Goal: Task Accomplishment & Management: Manage account settings

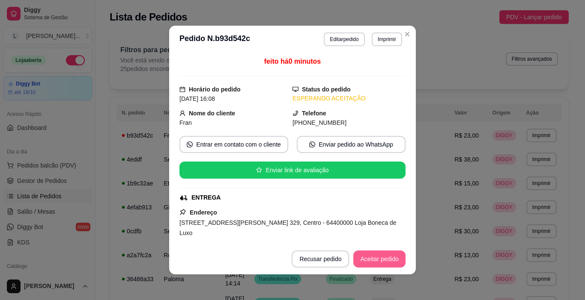
click at [375, 258] on button "Aceitar pedido" at bounding box center [379, 259] width 52 height 17
click at [374, 258] on button "Aceitar pedido" at bounding box center [379, 259] width 51 height 17
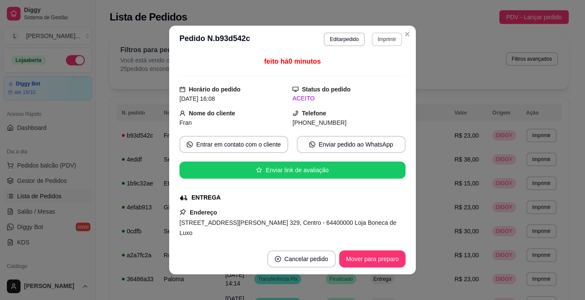
click at [385, 41] on button "Imprimir" at bounding box center [387, 40] width 30 height 14
click at [384, 70] on button "IMPRESSORA" at bounding box center [368, 69] width 62 height 14
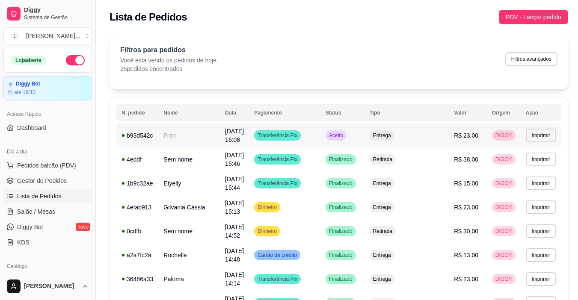
click at [321, 135] on td "Transferência Pix" at bounding box center [284, 136] width 71 height 24
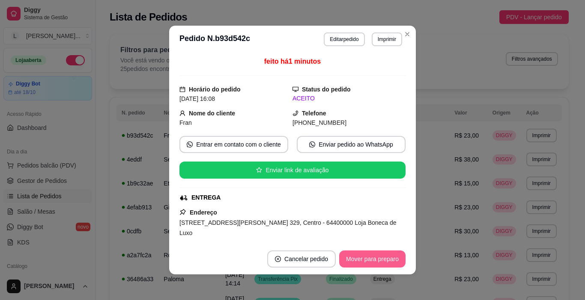
click at [361, 257] on button "Mover para preparo" at bounding box center [372, 259] width 66 height 17
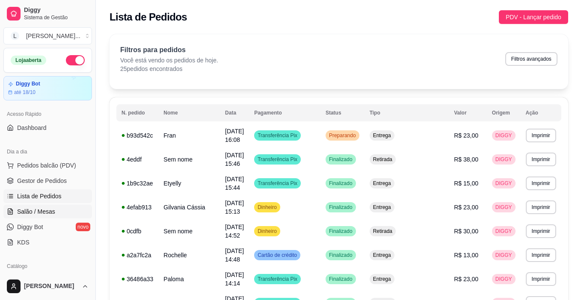
click at [36, 208] on span "Salão / Mesas" at bounding box center [36, 212] width 38 height 9
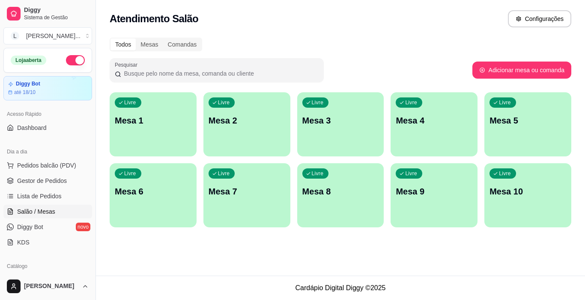
click at [226, 135] on div "Livre Mesa 2" at bounding box center [246, 119] width 87 height 54
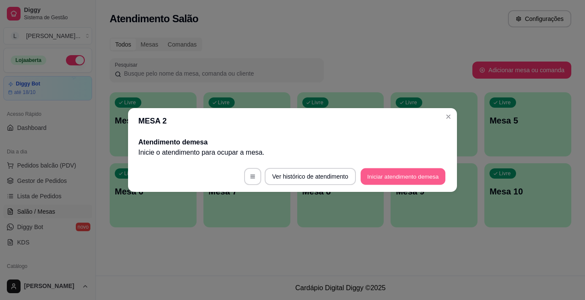
click at [395, 180] on button "Iniciar atendimento de mesa" at bounding box center [402, 177] width 85 height 17
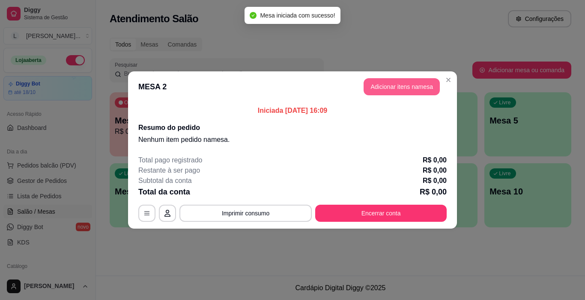
click at [389, 86] on button "Adicionar itens na mesa" at bounding box center [401, 86] width 76 height 17
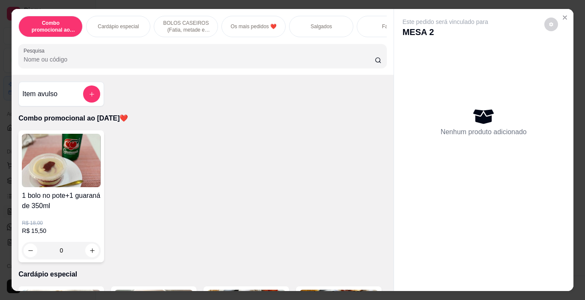
click at [301, 25] on div "Salgados" at bounding box center [321, 26] width 64 height 21
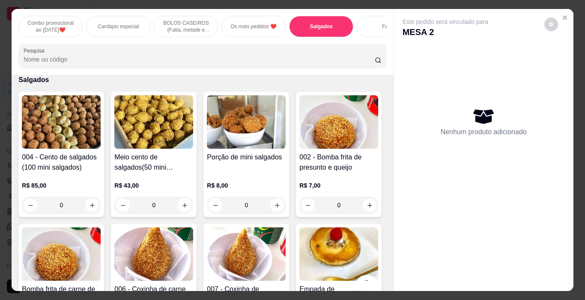
scroll to position [21, 0]
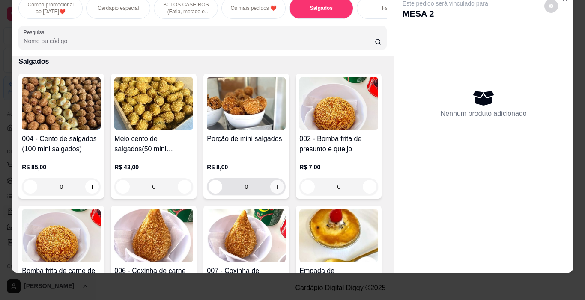
click at [276, 189] on icon "increase-product-quantity" at bounding box center [277, 187] width 6 height 6
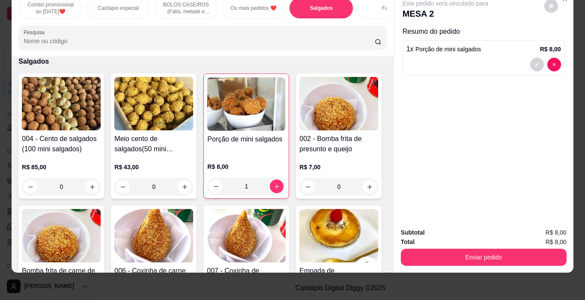
type input "1"
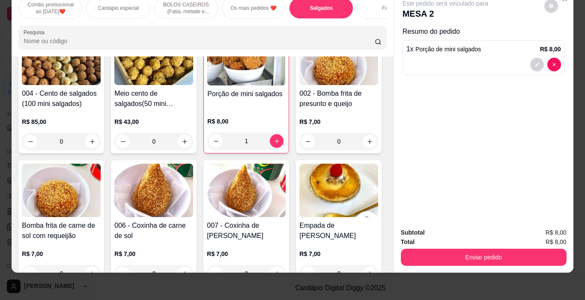
scroll to position [847, 0]
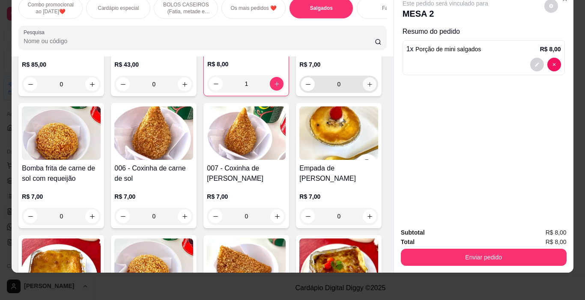
click at [366, 88] on icon "increase-product-quantity" at bounding box center [369, 84] width 6 height 6
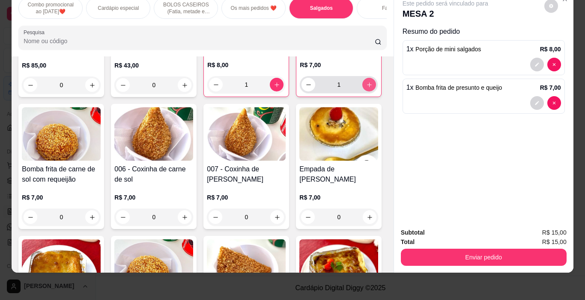
type input "1"
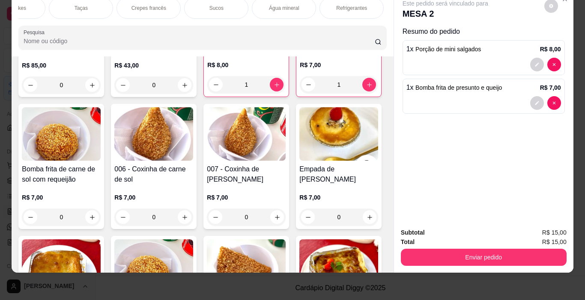
scroll to position [0, 1232]
click at [158, 3] on div "Sucos" at bounding box center [171, 7] width 64 height 21
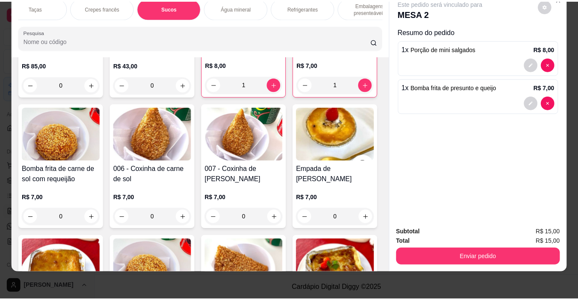
scroll to position [4908, 0]
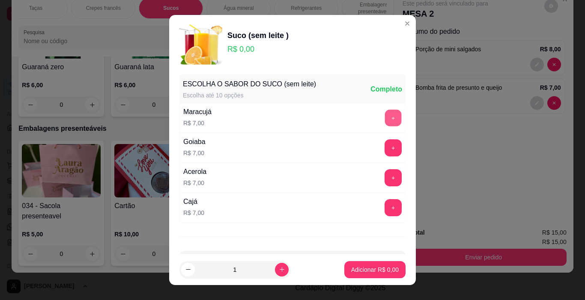
click at [385, 117] on button "+" at bounding box center [393, 118] width 17 height 17
click at [362, 268] on p "Adicionar R$ 7,00" at bounding box center [375, 270] width 48 height 9
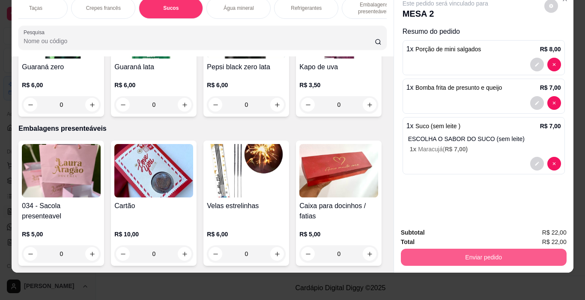
click at [491, 249] on button "Enviar pedido" at bounding box center [484, 257] width 166 height 17
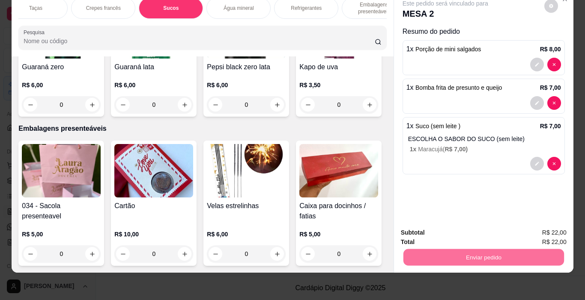
click at [477, 228] on button "Não registrar e enviar pedido" at bounding box center [454, 230] width 89 height 16
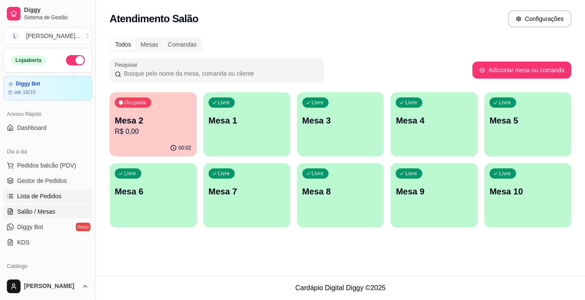
click at [63, 197] on link "Lista de Pedidos" at bounding box center [47, 197] width 89 height 14
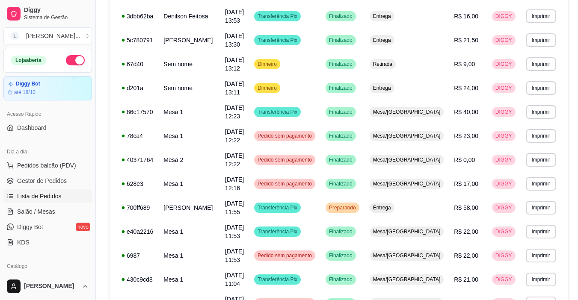
scroll to position [350, 0]
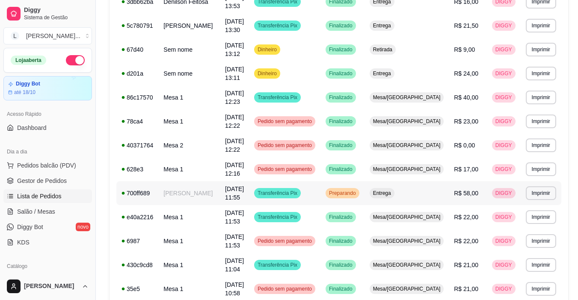
click at [321, 187] on td "Transferência Pix" at bounding box center [284, 193] width 71 height 24
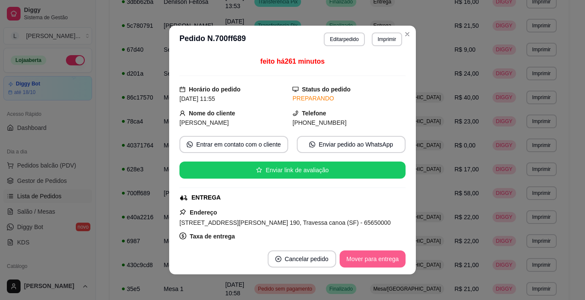
click at [378, 259] on button "Mover para entrega" at bounding box center [372, 259] width 66 height 17
click at [390, 261] on button "Mover para finalizado" at bounding box center [369, 259] width 71 height 17
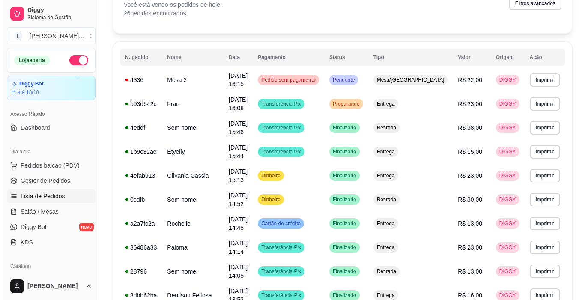
scroll to position [0, 0]
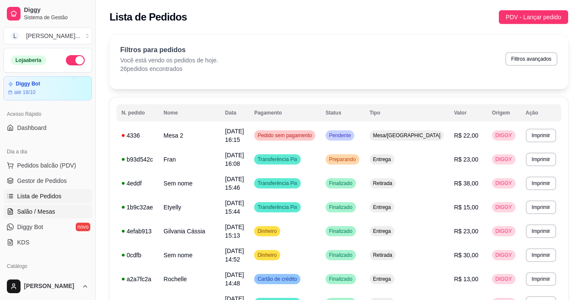
click at [32, 217] on link "Salão / Mesas" at bounding box center [47, 212] width 89 height 14
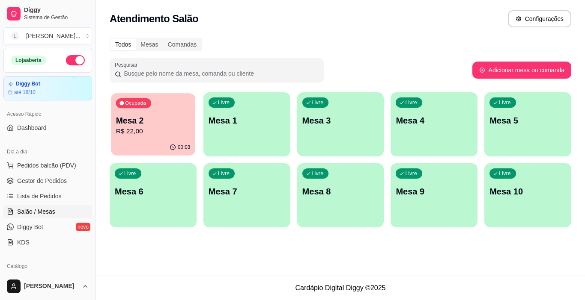
click at [161, 119] on p "Mesa 2" at bounding box center [153, 121] width 74 height 12
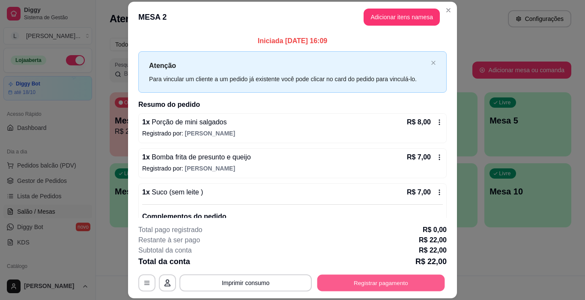
click at [367, 277] on button "Registrar pagamento" at bounding box center [381, 283] width 128 height 17
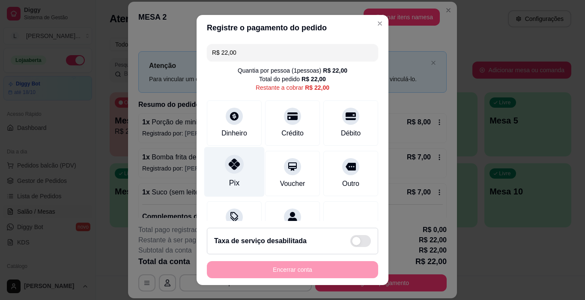
click at [232, 169] on icon at bounding box center [234, 164] width 11 height 11
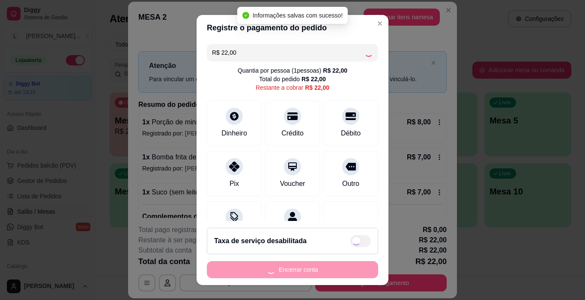
type input "R$ 0,00"
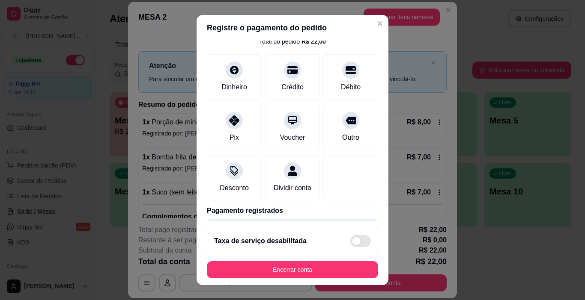
scroll to position [75, 0]
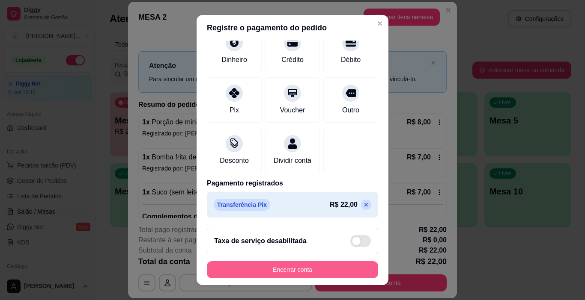
click at [300, 270] on button "Encerrar conta" at bounding box center [292, 270] width 171 height 17
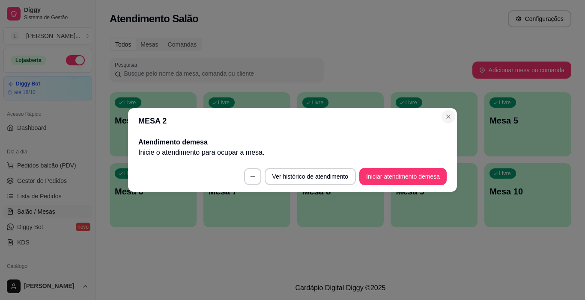
drag, startPoint x: 453, startPoint y: 112, endPoint x: 448, endPoint y: 118, distance: 8.2
click at [453, 112] on section "MESA 2 Atendimento de mesa Inicie o atendimento para ocupar a mesa . Ver histór…" at bounding box center [292, 150] width 329 height 84
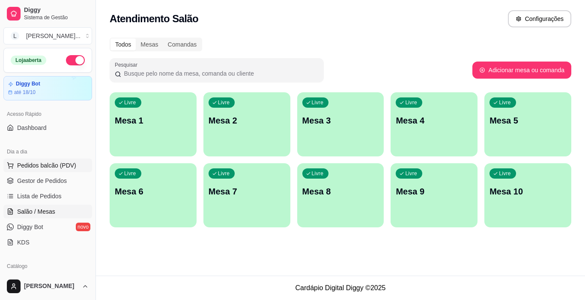
click at [45, 168] on span "Pedidos balcão (PDV)" at bounding box center [46, 165] width 59 height 9
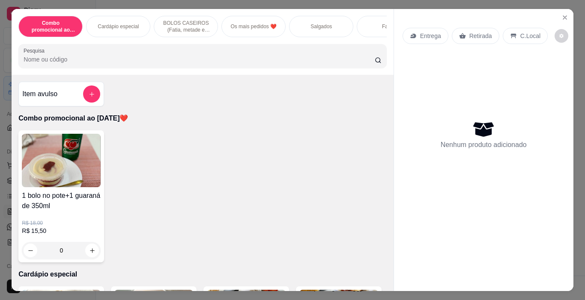
scroll to position [461, 0]
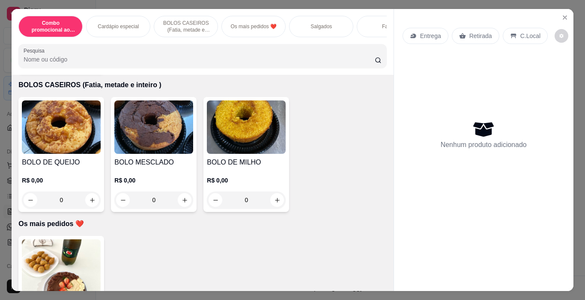
click at [64, 147] on img at bounding box center [61, 128] width 79 height 54
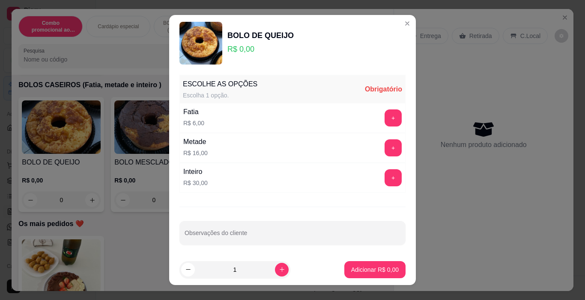
click at [139, 132] on img at bounding box center [153, 128] width 79 height 54
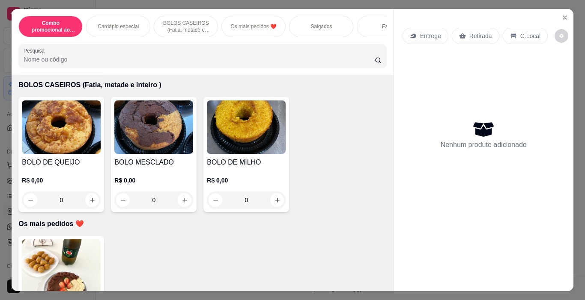
click at [88, 203] on div "0" at bounding box center [61, 200] width 79 height 17
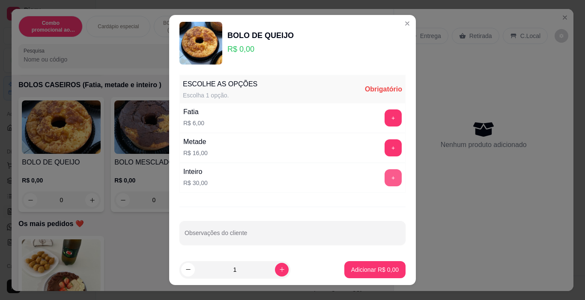
click at [384, 180] on button "+" at bounding box center [392, 178] width 17 height 17
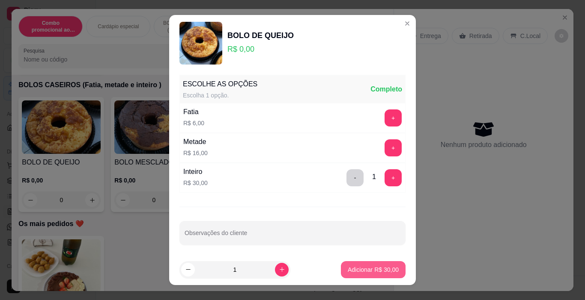
click at [374, 274] on p "Adicionar R$ 30,00" at bounding box center [373, 270] width 51 height 9
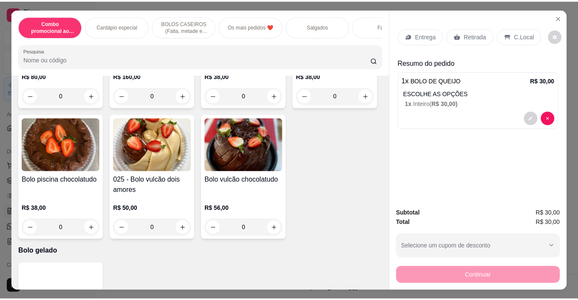
scroll to position [1619, 0]
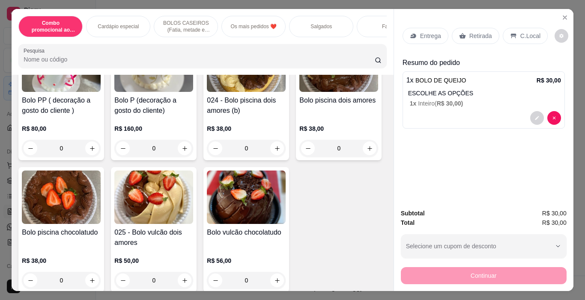
type input "1"
click at [475, 36] on p "Retirada" at bounding box center [480, 36] width 23 height 9
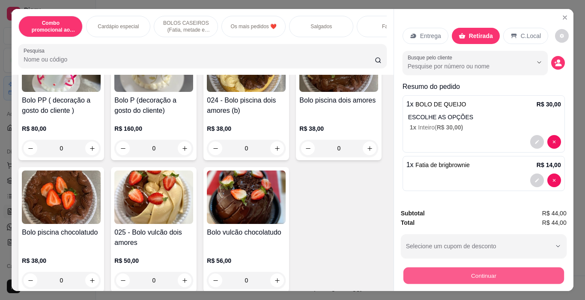
click at [523, 271] on button "Continuar" at bounding box center [483, 276] width 161 height 17
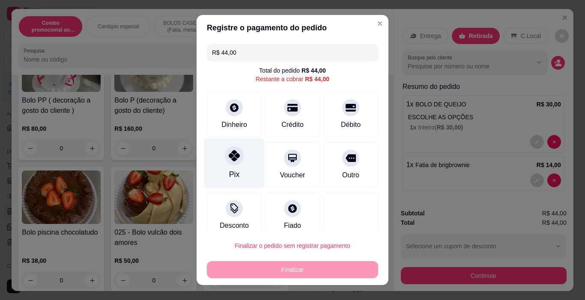
click at [237, 170] on div "Pix" at bounding box center [234, 164] width 60 height 50
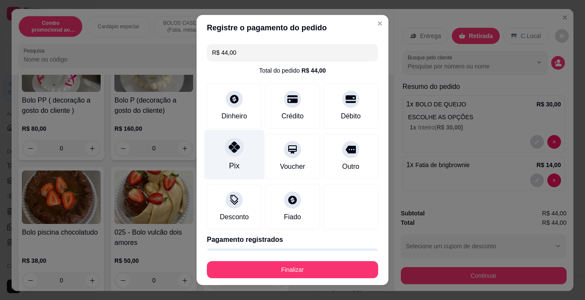
type input "R$ 0,00"
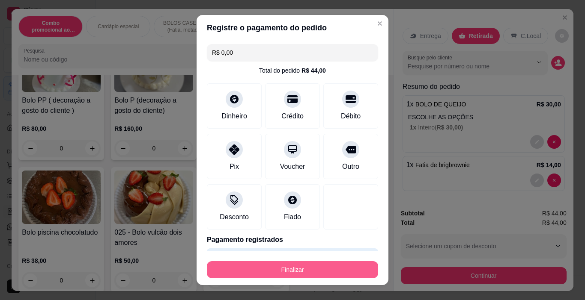
click at [322, 265] on button "Finalizar" at bounding box center [292, 270] width 171 height 17
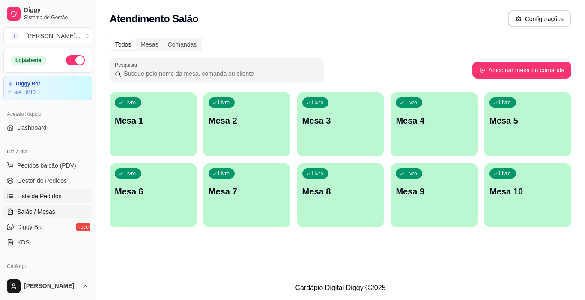
click at [33, 198] on span "Lista de Pedidos" at bounding box center [39, 196] width 45 height 9
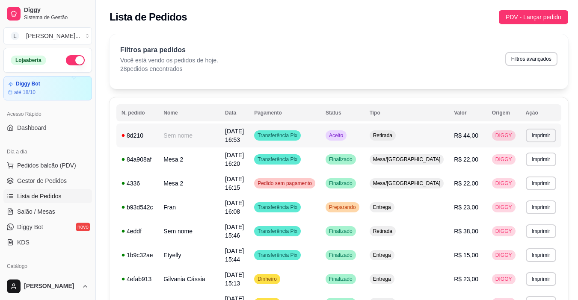
click at [345, 134] on span "Aceito" at bounding box center [336, 135] width 18 height 7
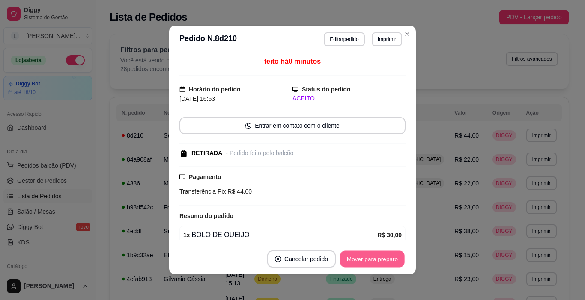
click at [376, 255] on button "Mover para preparo" at bounding box center [372, 259] width 64 height 17
click at [378, 264] on button "Mover para retirada disponível" at bounding box center [358, 259] width 92 height 17
click at [377, 264] on button "Mover para finalizado" at bounding box center [369, 259] width 71 height 17
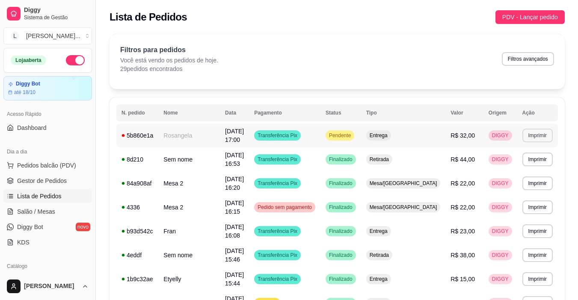
click at [544, 139] on button "Imprimir" at bounding box center [538, 136] width 30 height 14
click at [538, 166] on button "IMPRESSORA" at bounding box center [523, 166] width 62 height 14
click at [23, 213] on span "Salão / Mesas" at bounding box center [36, 212] width 38 height 9
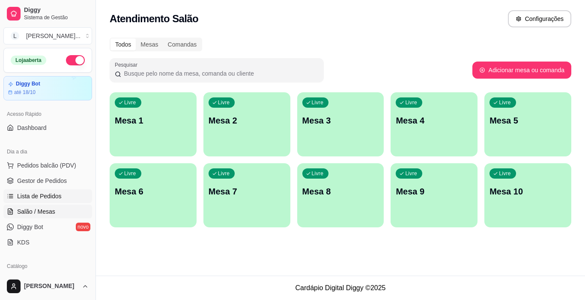
click at [55, 194] on span "Lista de Pedidos" at bounding box center [39, 196] width 45 height 9
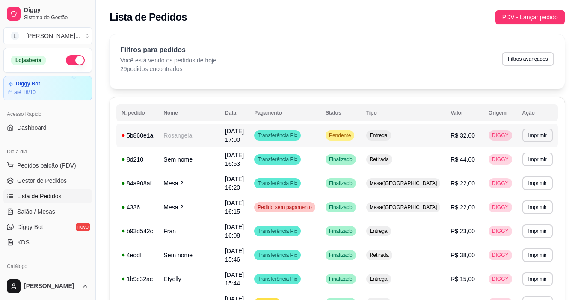
click at [353, 137] on span "Pendente" at bounding box center [339, 135] width 25 height 7
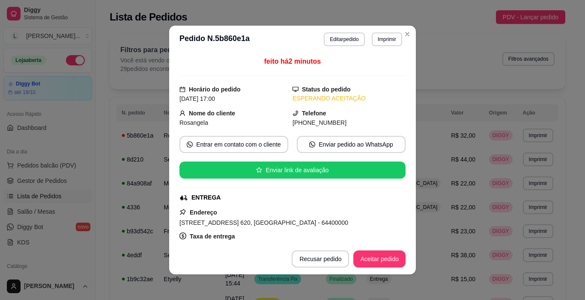
click at [366, 264] on button "Aceitar pedido" at bounding box center [379, 259] width 52 height 17
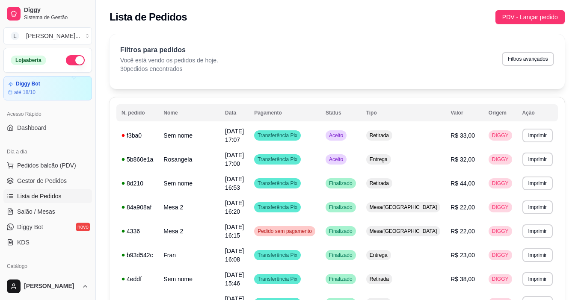
click at [31, 219] on ul "Pedidos balcão (PDV) Gestor de Pedidos Lista de Pedidos Salão / Mesas Diggy Bot…" at bounding box center [47, 204] width 89 height 91
click at [33, 216] on link "Salão / Mesas" at bounding box center [47, 212] width 89 height 14
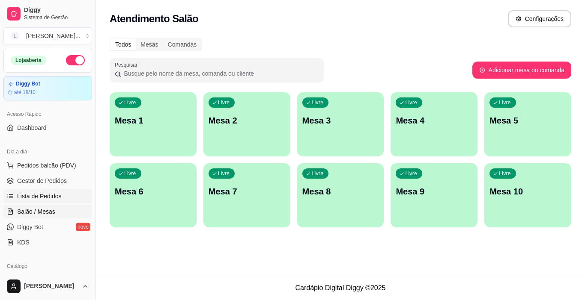
click at [53, 196] on span "Lista de Pedidos" at bounding box center [39, 196] width 45 height 9
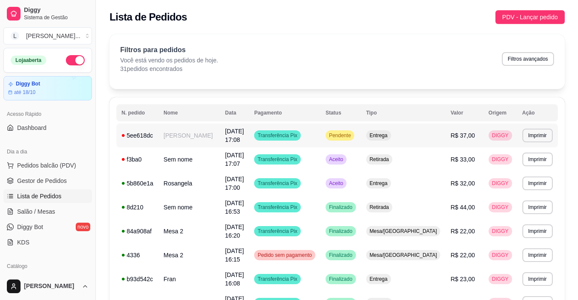
click at [196, 138] on td "Clara" at bounding box center [189, 136] width 62 height 24
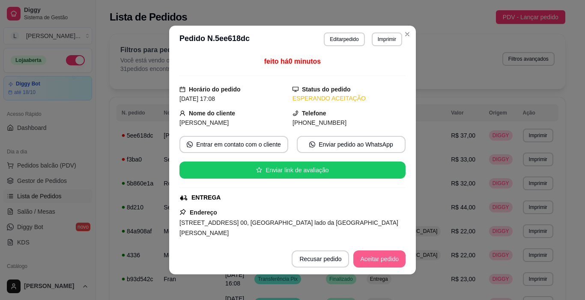
click at [379, 256] on button "Aceitar pedido" at bounding box center [379, 259] width 52 height 17
click at [373, 263] on button "Aceitar pedido" at bounding box center [379, 259] width 52 height 17
click at [381, 39] on button "Imprimir" at bounding box center [387, 40] width 30 height 14
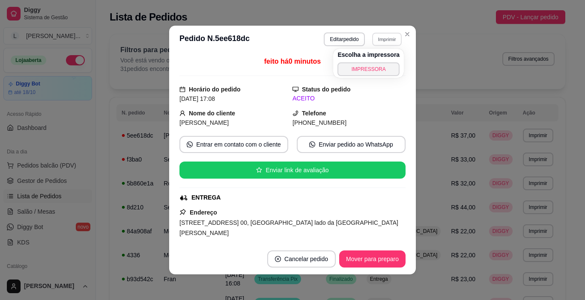
click at [369, 75] on button "IMPRESSORA" at bounding box center [368, 69] width 62 height 14
